Goal: Task Accomplishment & Management: Manage account settings

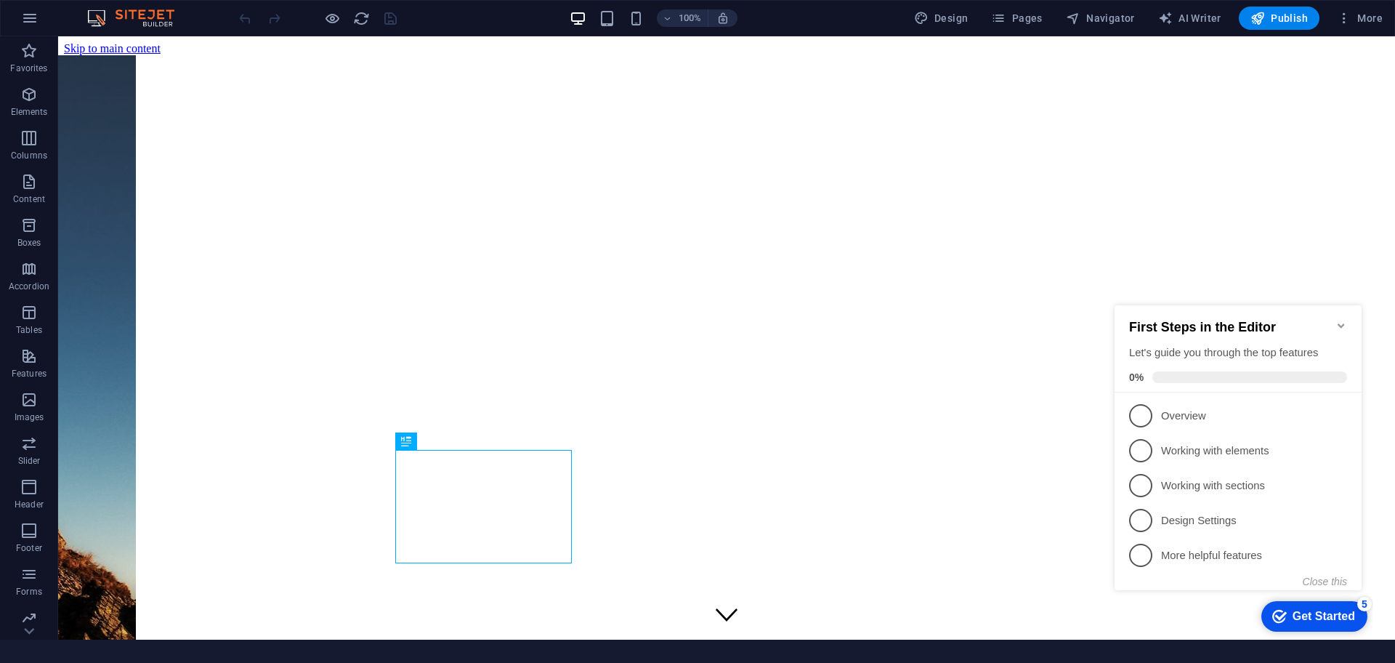
scroll to position [283, 0]
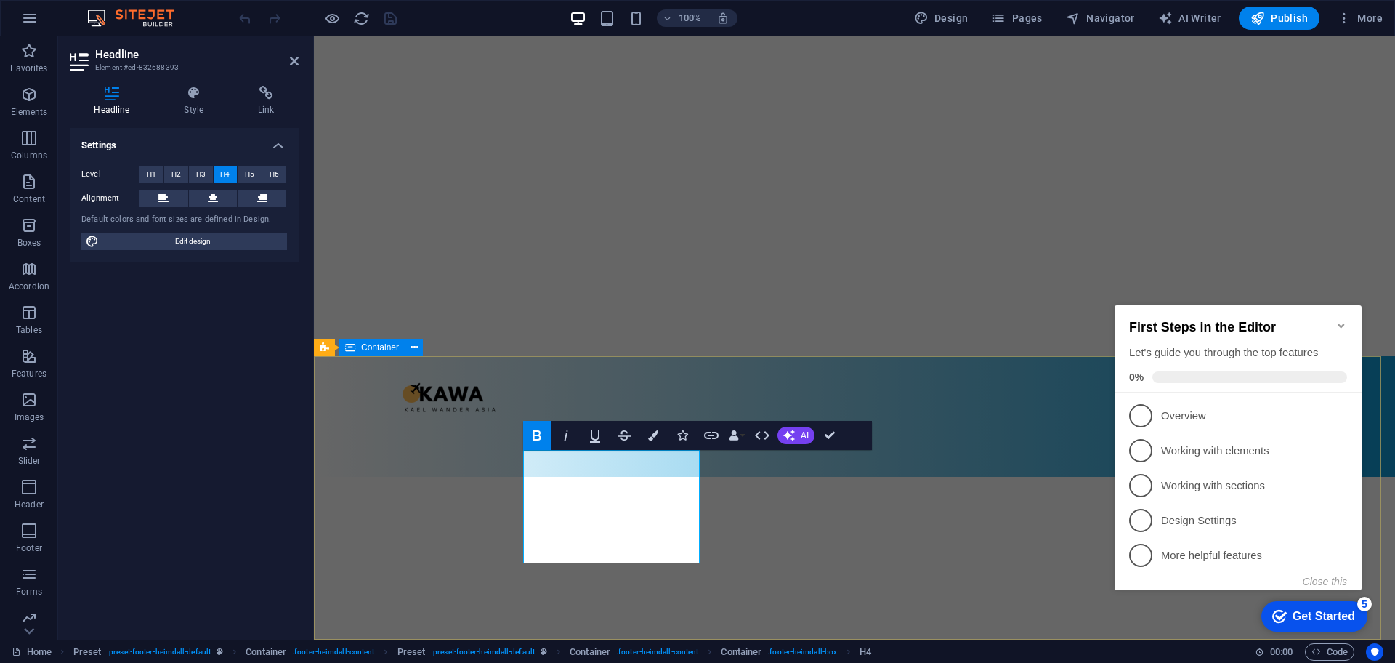
scroll to position [283, 0]
drag, startPoint x: 543, startPoint y: 484, endPoint x: 676, endPoint y: 551, distance: 148.8
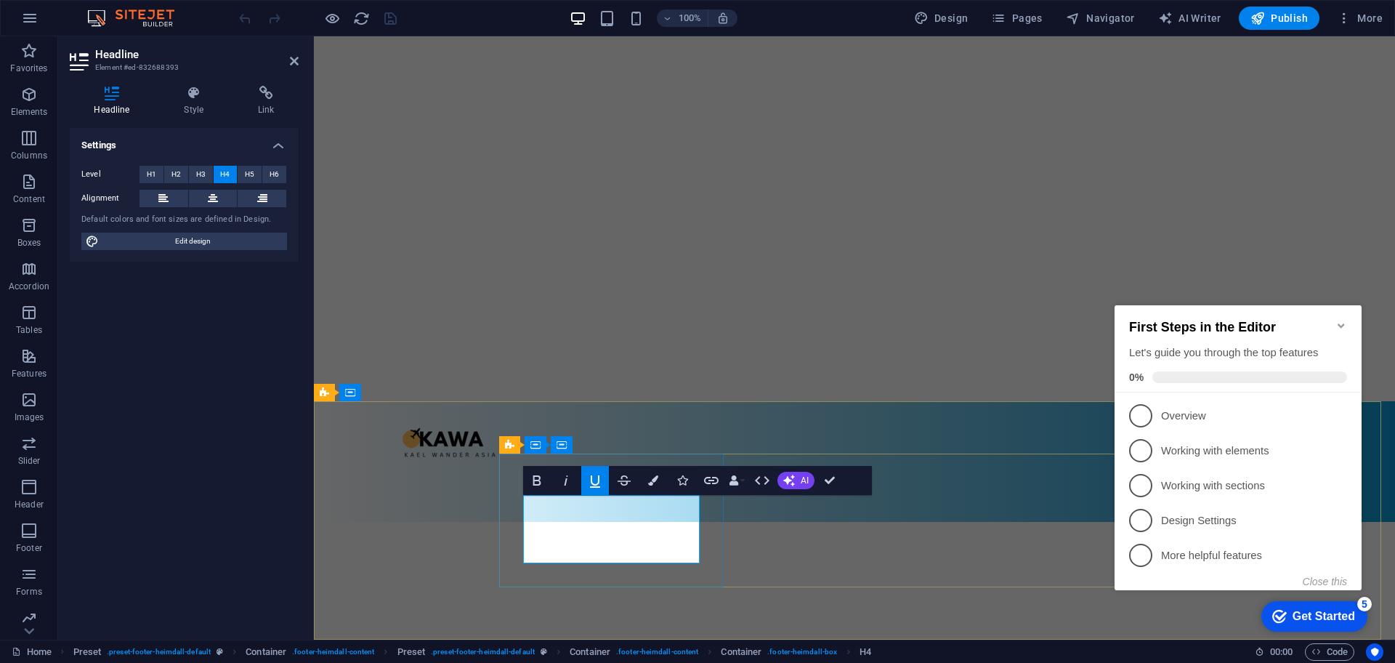
scroll to position [261, 0]
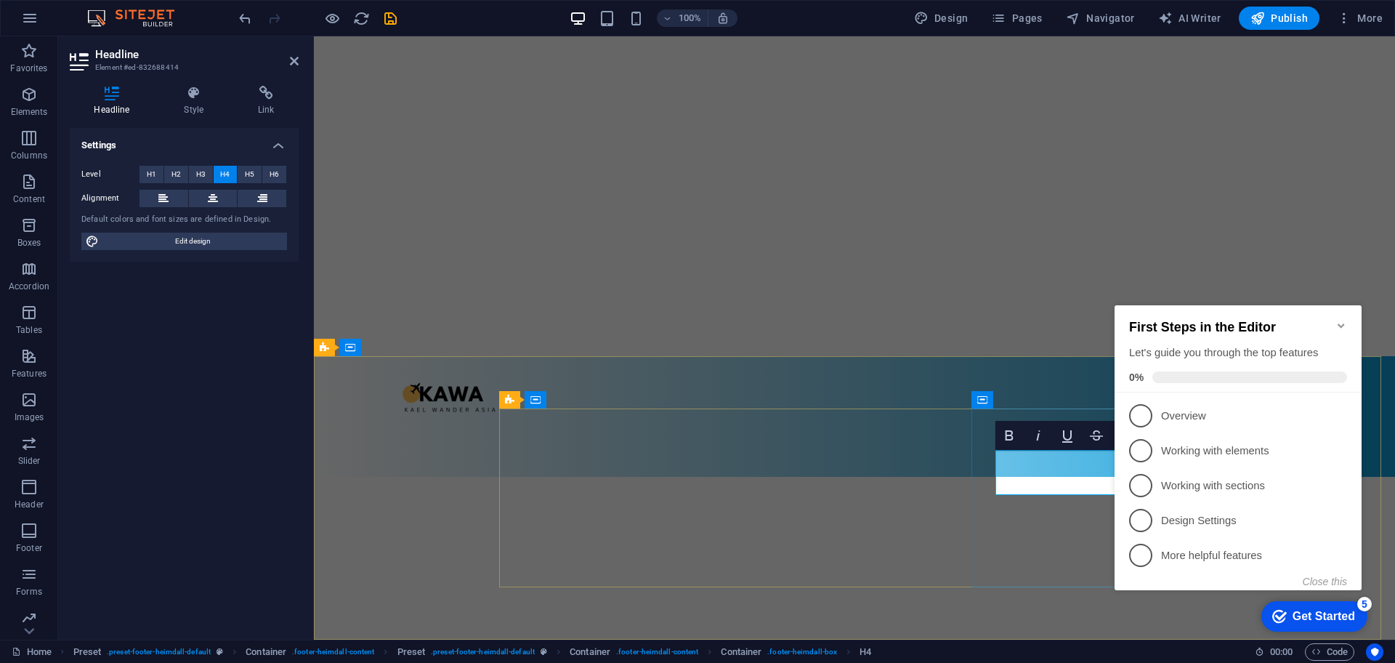
click at [1336, 321] on icon "Minimize checklist" at bounding box center [1342, 326] width 12 height 12
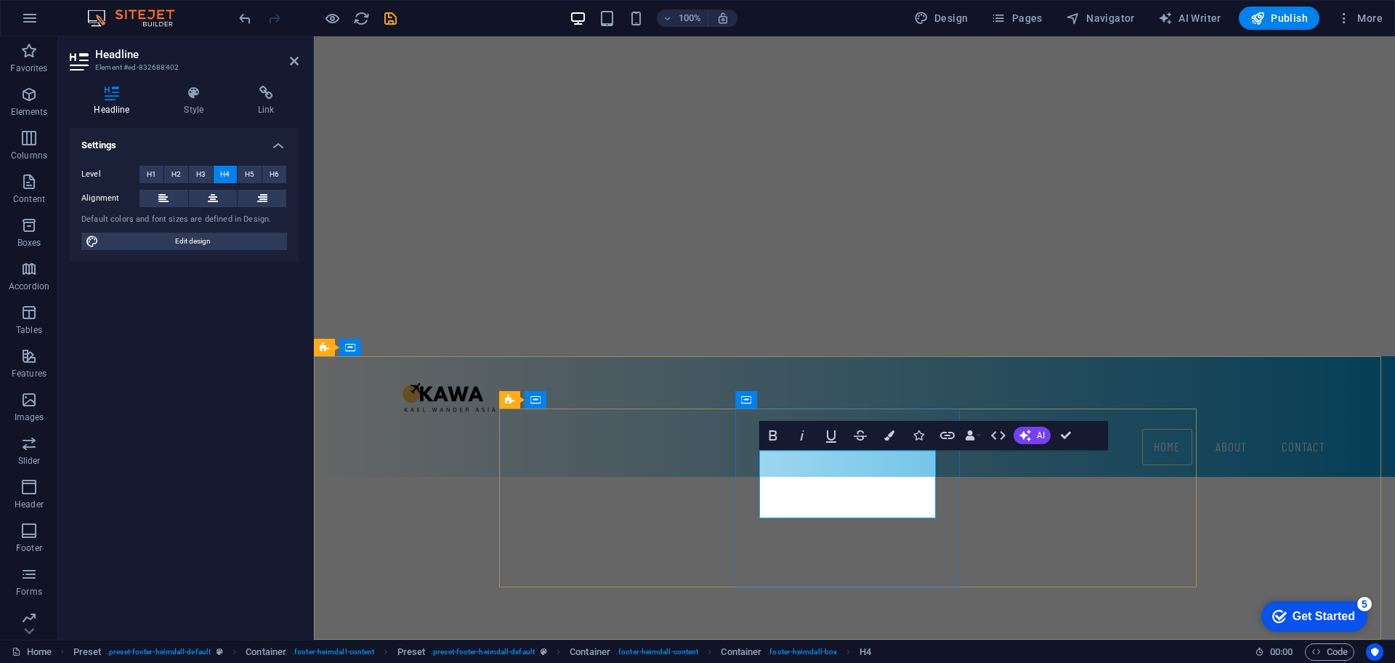
click at [832, 435] on icon "button" at bounding box center [831, 435] width 17 height 17
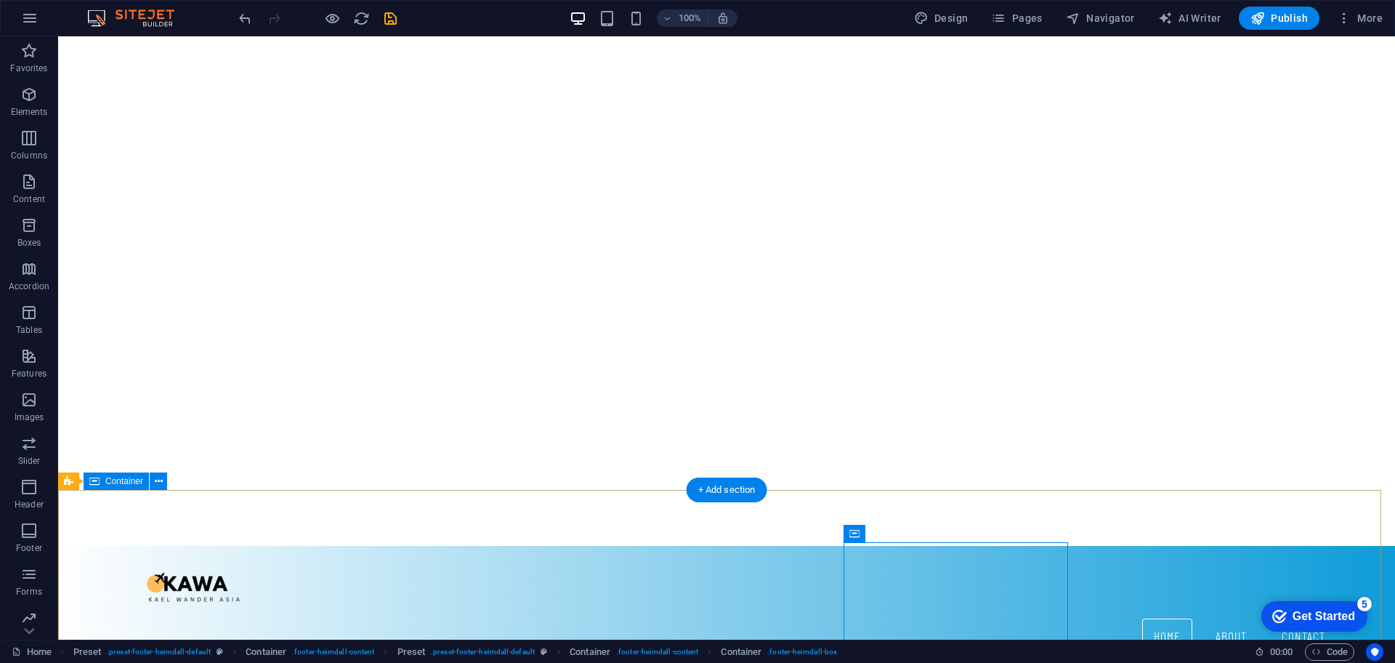
scroll to position [0, 0]
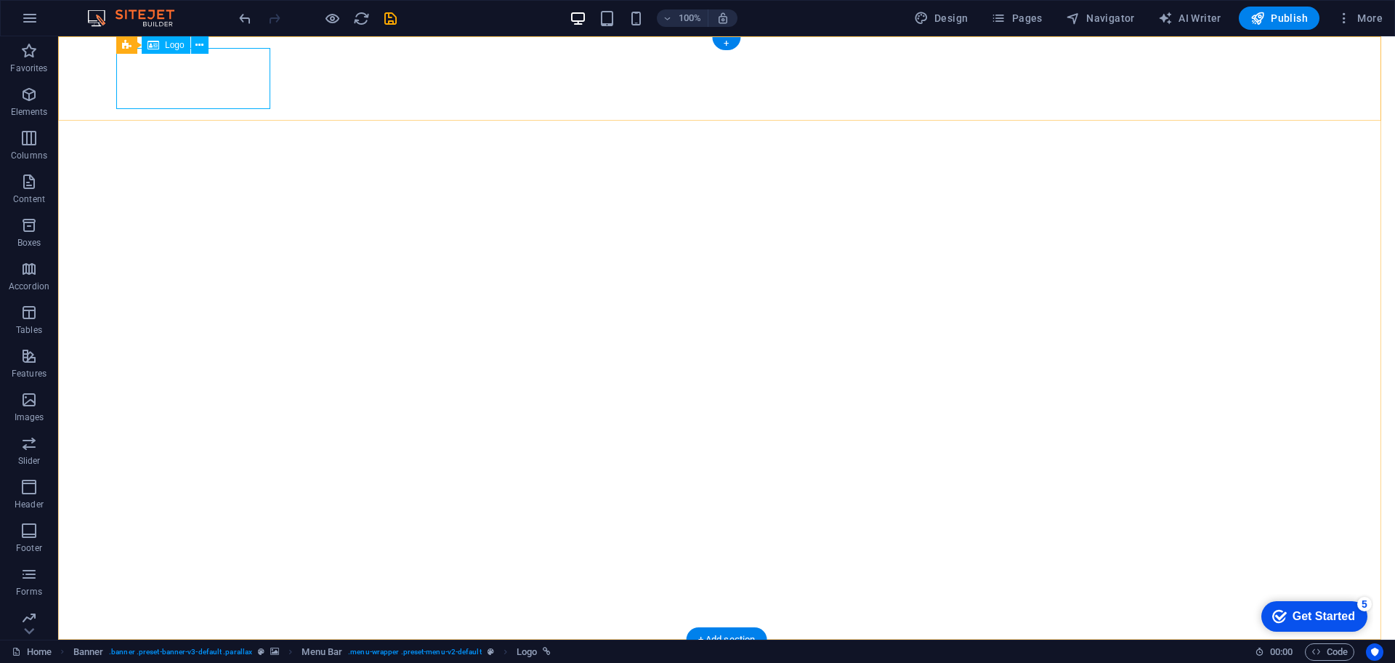
select select "px"
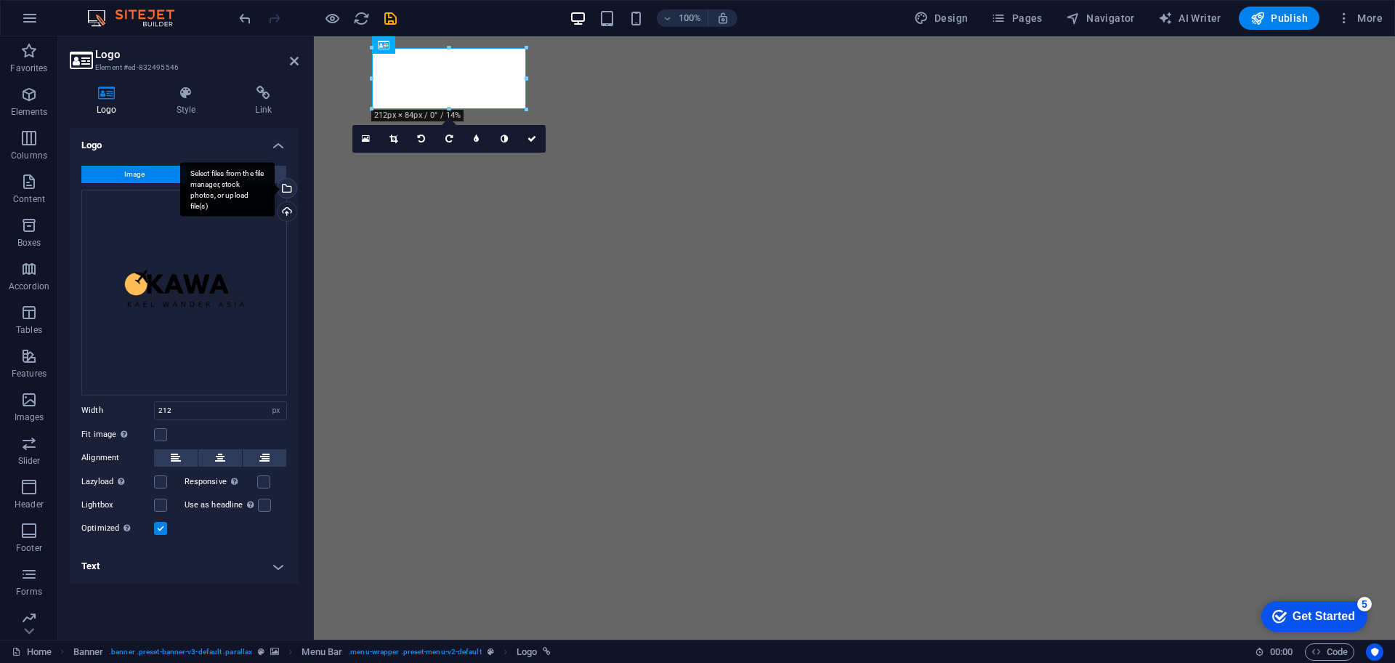
click at [287, 184] on div "Select files from the file manager, stock photos, or upload file(s)" at bounding box center [286, 190] width 22 height 22
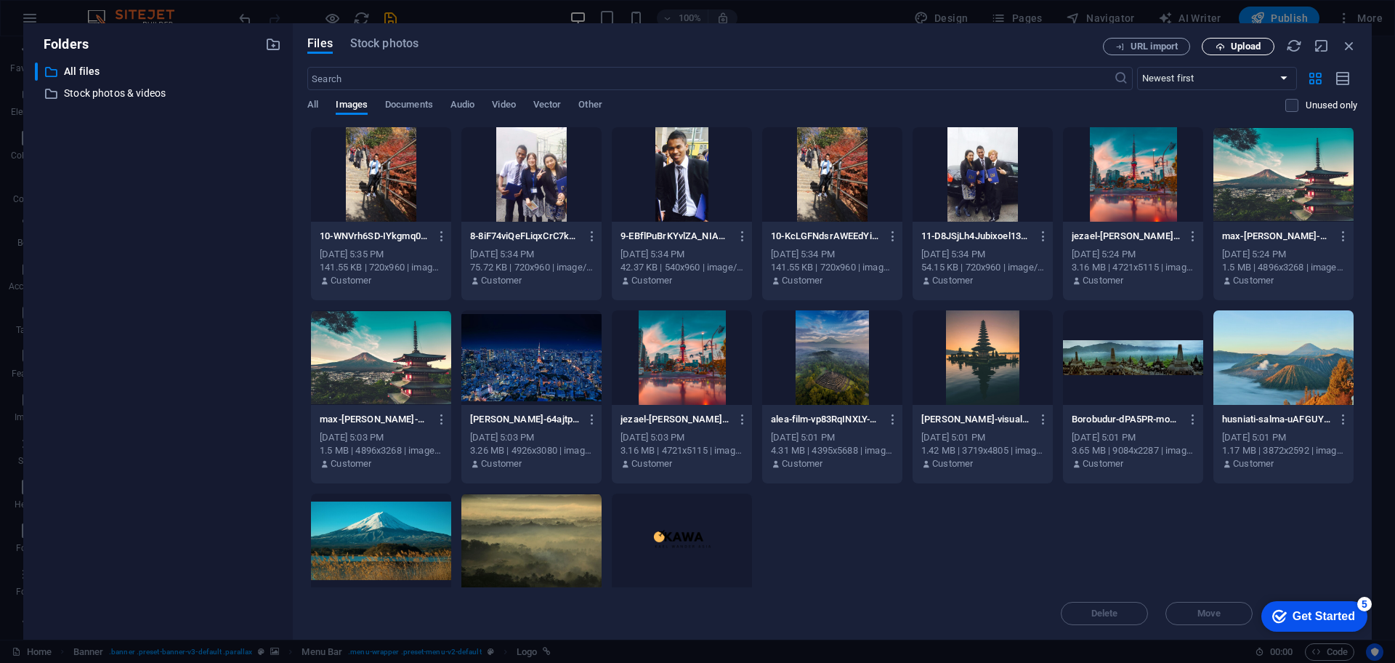
click at [1233, 43] on span "Upload" at bounding box center [1246, 46] width 30 height 9
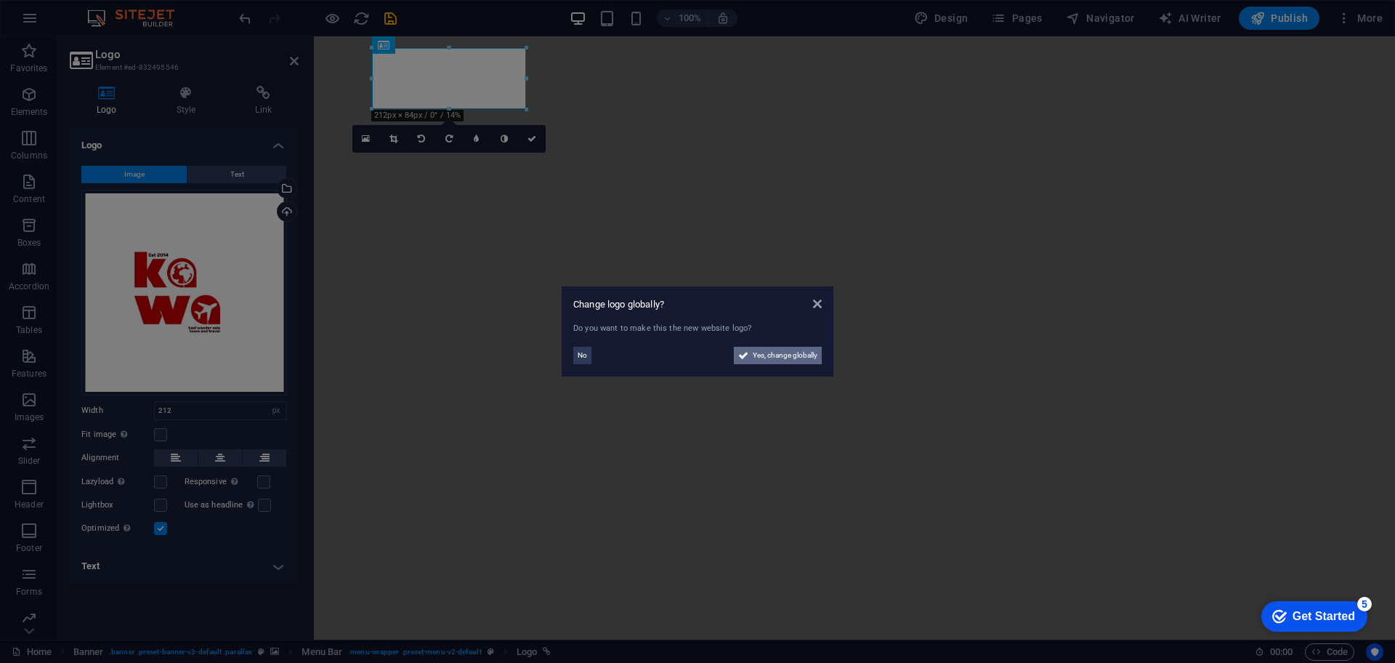
click at [791, 359] on span "Yes, change globally" at bounding box center [785, 355] width 65 height 17
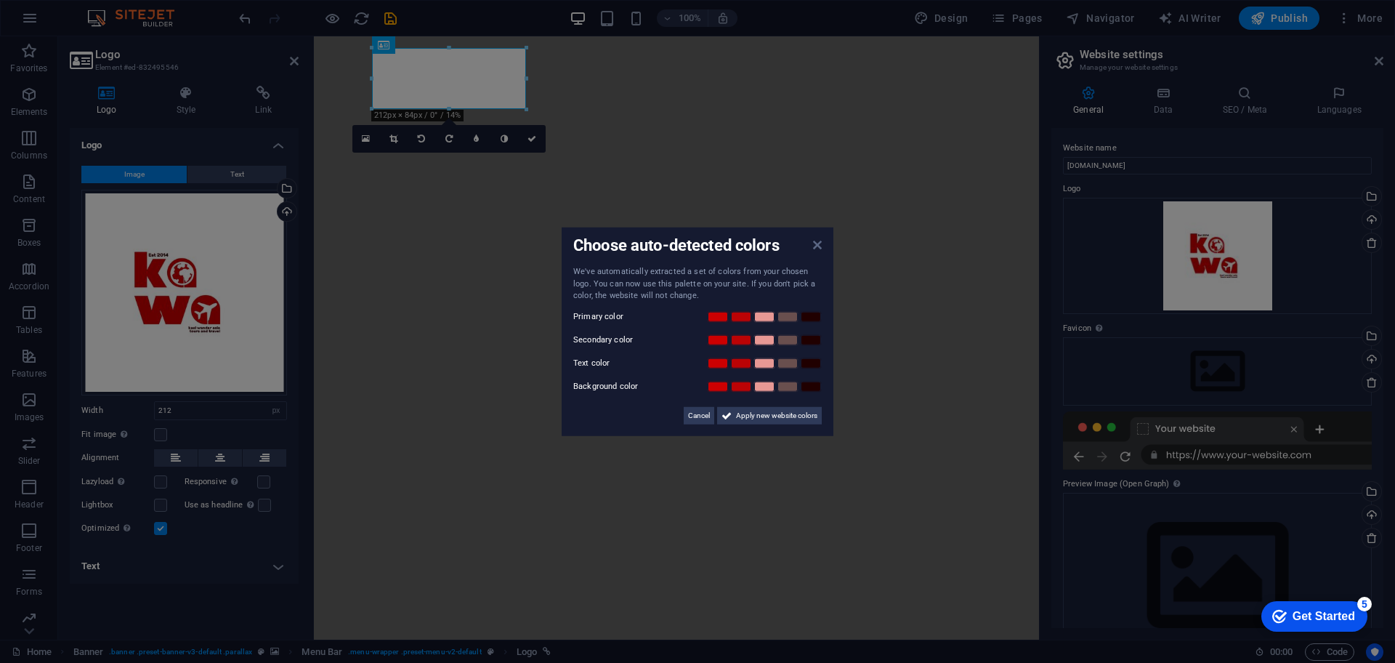
click at [820, 246] on icon at bounding box center [817, 245] width 9 height 12
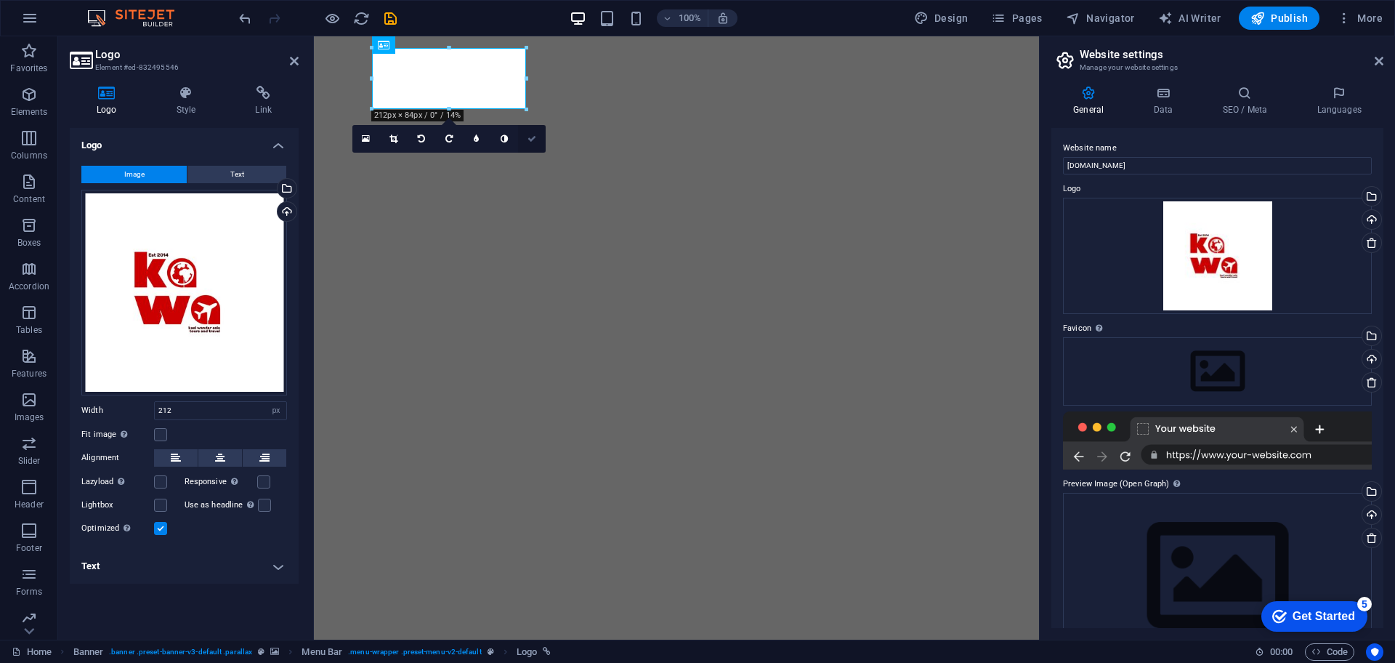
click at [528, 129] on link at bounding box center [532, 139] width 28 height 28
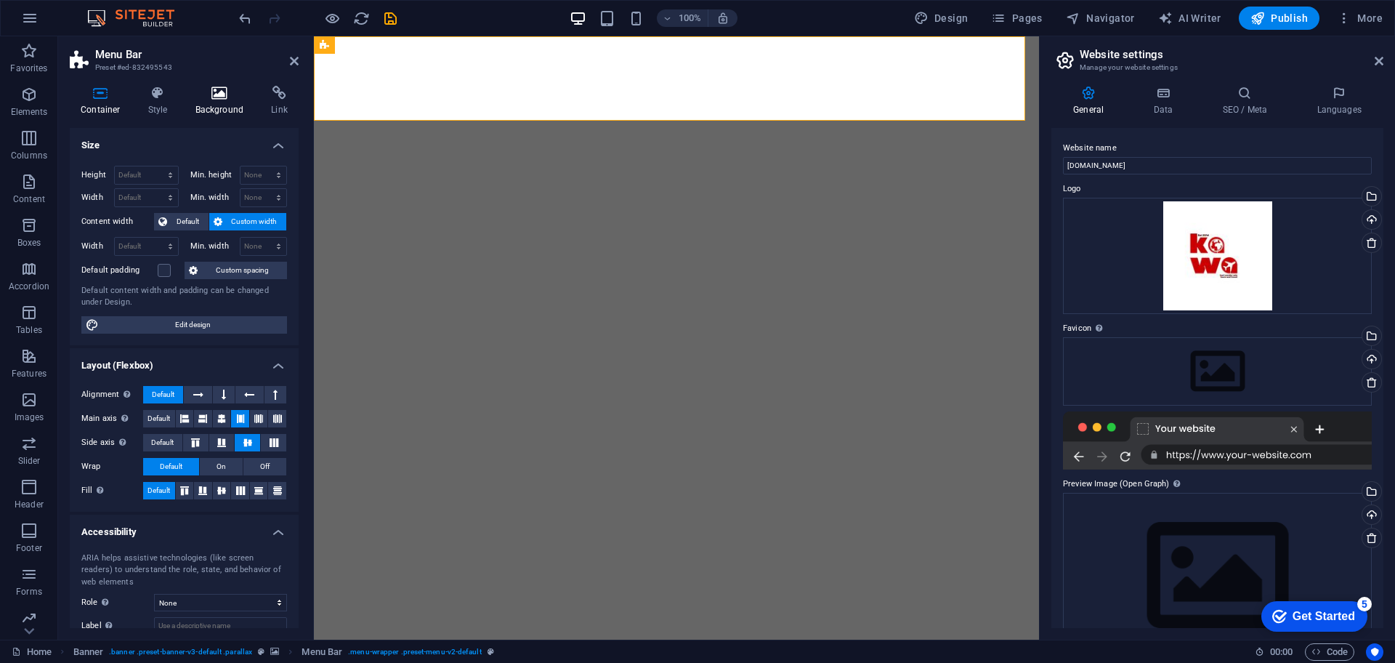
click at [214, 110] on h4 "Background" at bounding box center [223, 101] width 76 height 31
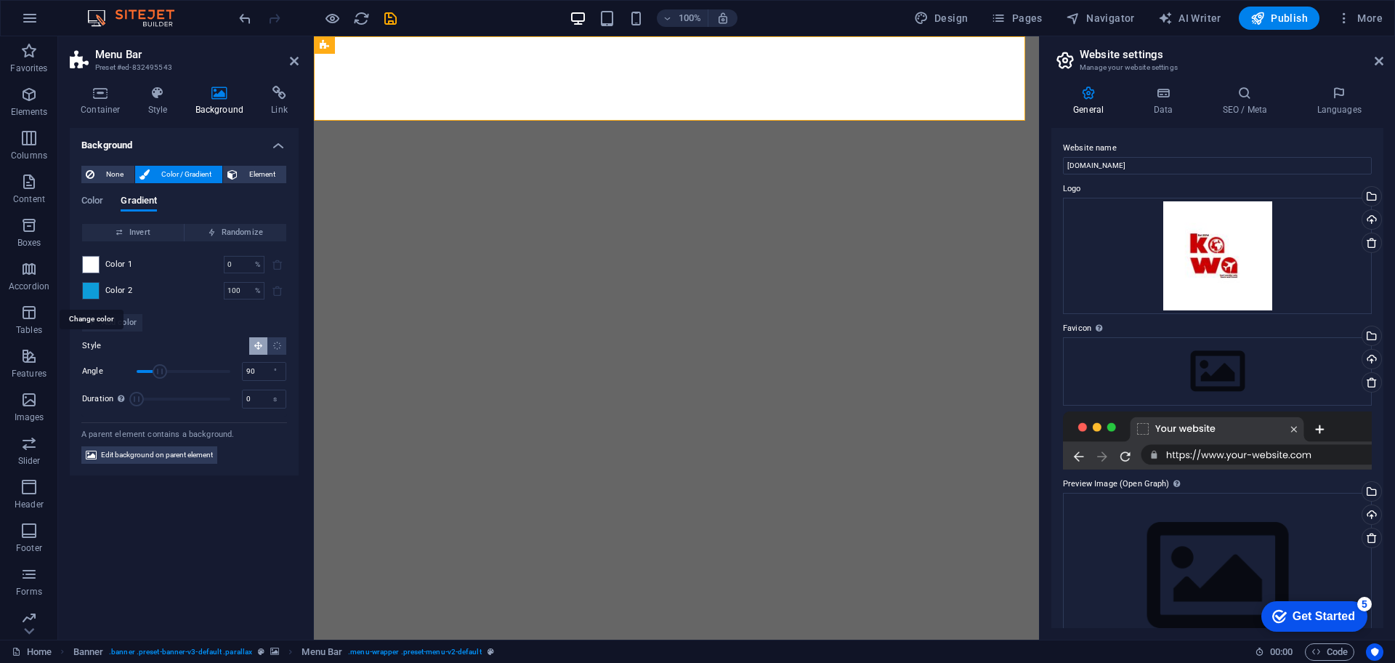
click at [98, 294] on span at bounding box center [91, 291] width 16 height 16
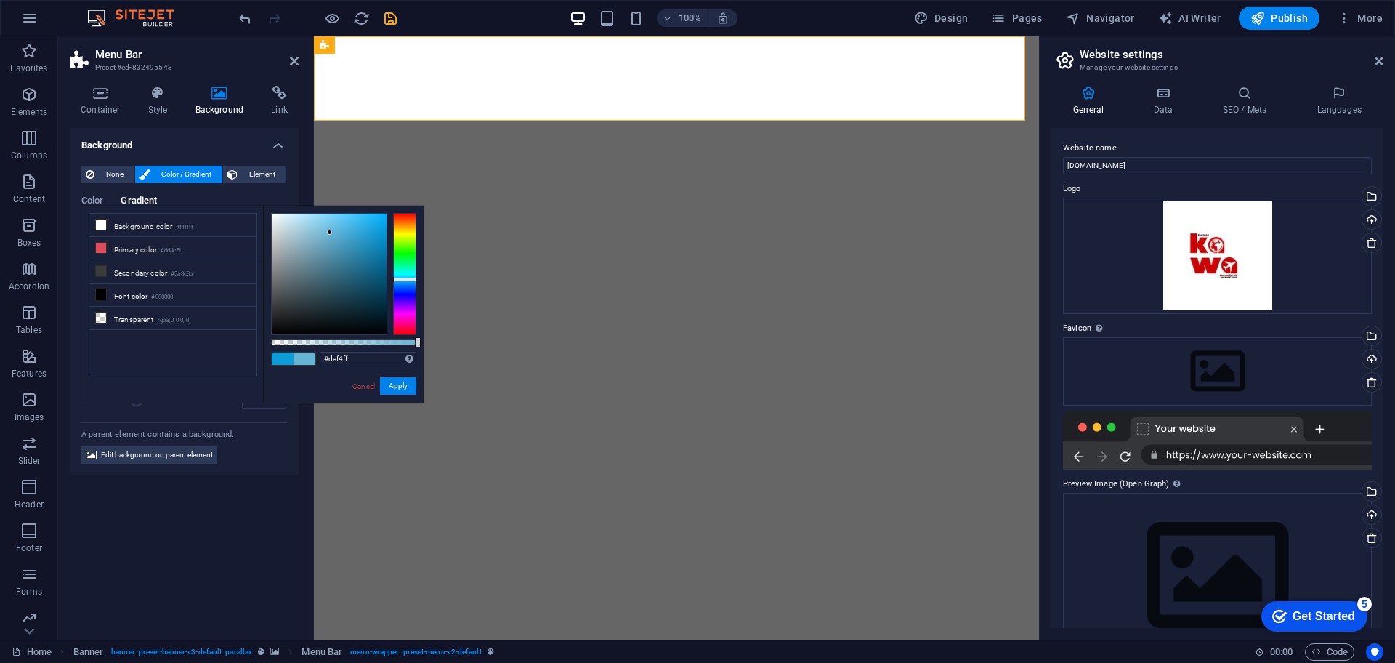
type input "#ffffff"
drag, startPoint x: 330, startPoint y: 233, endPoint x: 168, endPoint y: 154, distance: 180.1
click at [168, 154] on body "[DOMAIN_NAME] Home Favorites Elements Columns Content Boxes Accordion Tables Fe…" at bounding box center [697, 331] width 1395 height 663
click at [394, 382] on button "Apply" at bounding box center [398, 385] width 36 height 17
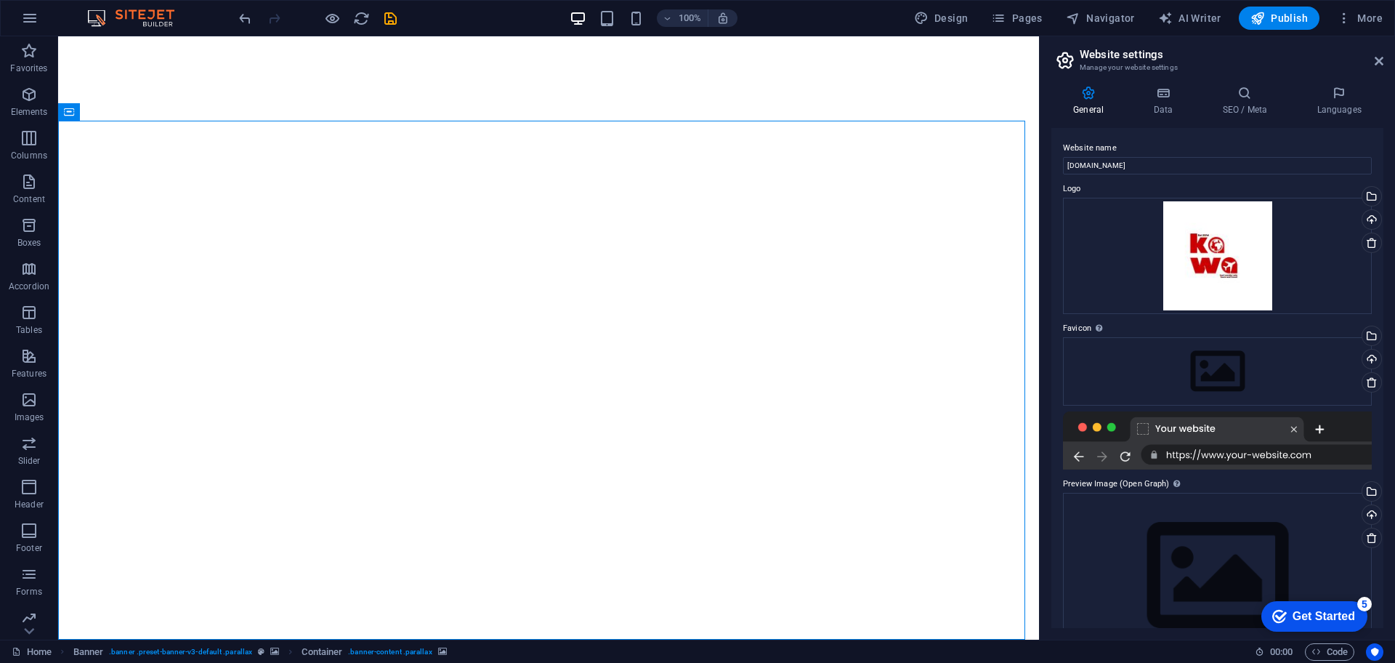
click at [1289, 18] on span "Publish" at bounding box center [1279, 18] width 57 height 15
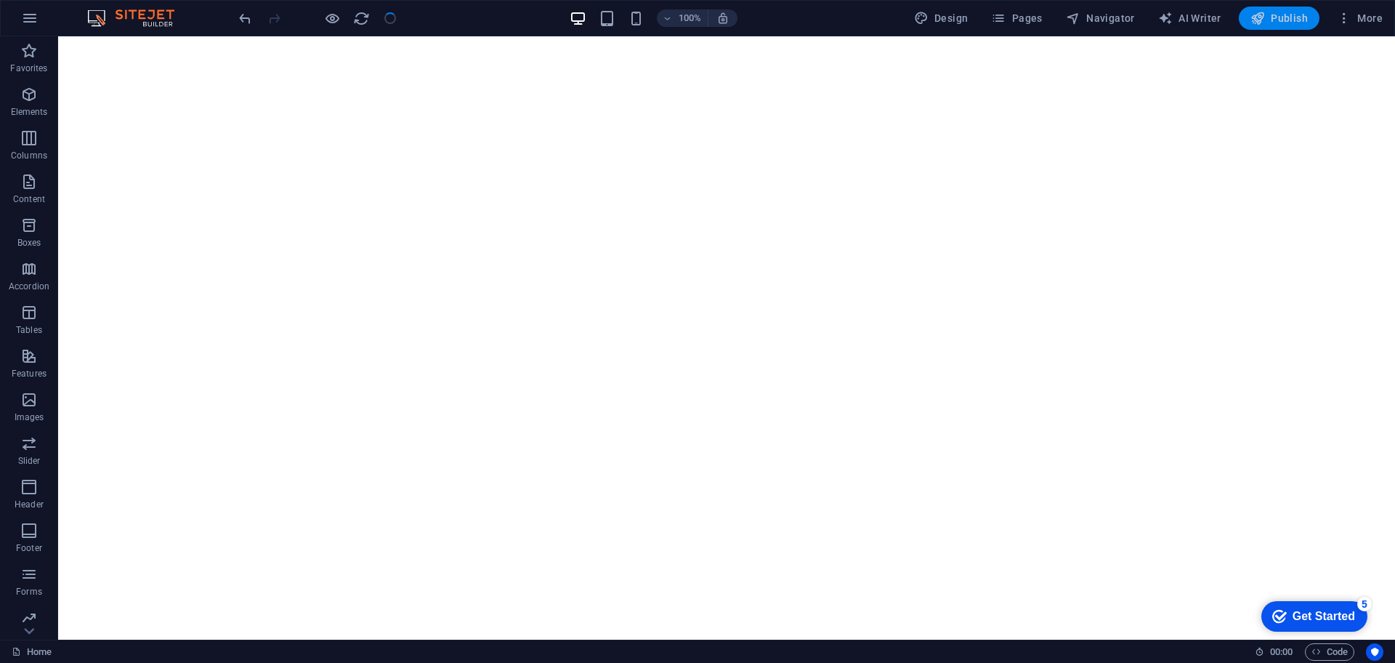
click at [1289, 18] on span "Publish" at bounding box center [1279, 18] width 57 height 15
